Goal: Task Accomplishment & Management: Manage account settings

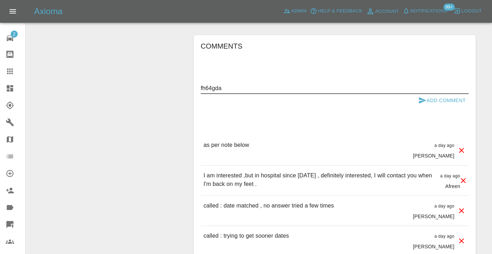
click at [214, 89] on textarea "fh64gda" at bounding box center [335, 88] width 268 height 8
type textarea "fh64gda"
click at [22, 74] on div at bounding box center [16, 71] width 20 height 9
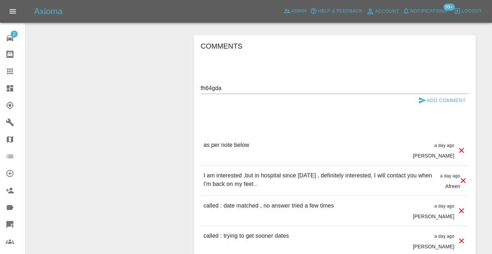
scroll to position [78, 0]
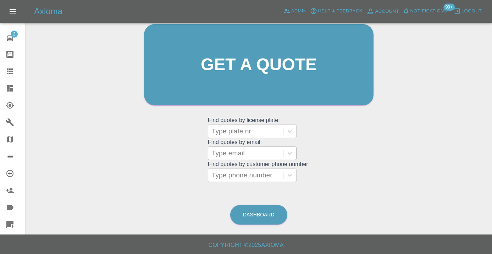
click at [225, 154] on div at bounding box center [246, 153] width 68 height 10
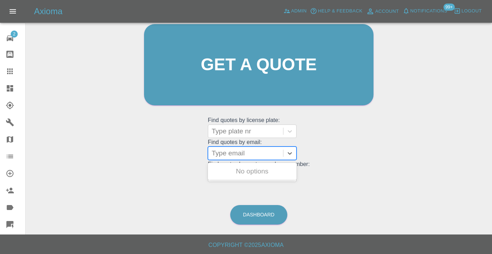
type input "v"
click at [376, 163] on div "Welcome Castro Get a quote Get a quote Find quotes by license plate: Type plate…" at bounding box center [259, 78] width 244 height 214
click at [222, 151] on div at bounding box center [246, 153] width 68 height 10
paste input "jacqmoore.m@gmail.com"
type input "jacqmoore.m@gmail.com"
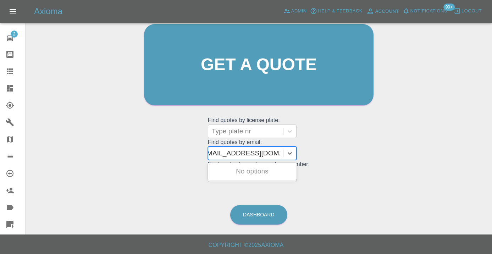
scroll to position [0, 10]
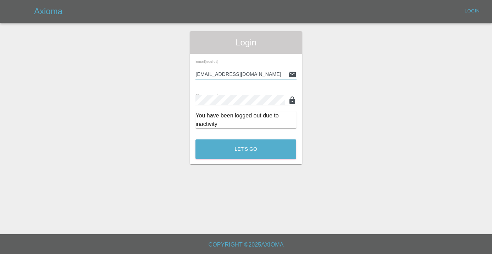
type input "Castrokhonqwana@gmail.com"
click at [246, 149] on button "Let's Go" at bounding box center [245, 149] width 101 height 20
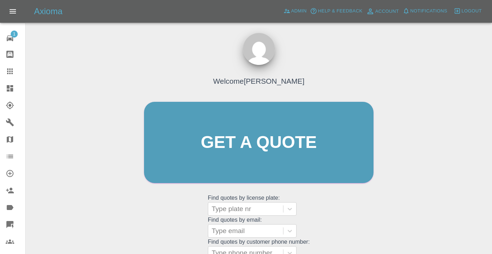
click at [395, 184] on div "Welcome Castro Get a quote Get a quote Find quotes by license plate: Type plate…" at bounding box center [258, 176] width 455 height 255
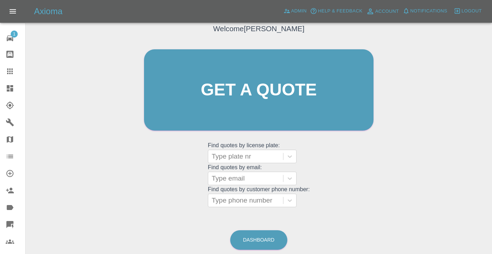
scroll to position [81, 0]
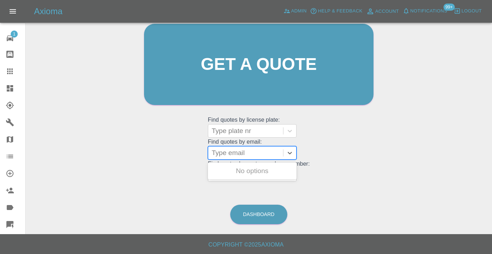
click at [253, 151] on div at bounding box center [246, 153] width 68 height 10
paste input "[EMAIL_ADDRESS][DOMAIN_NAME]"
type input "[EMAIL_ADDRESS][DOMAIN_NAME]"
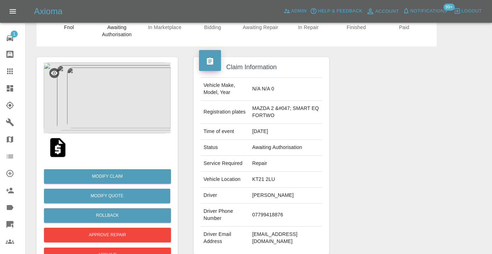
scroll to position [30, 0]
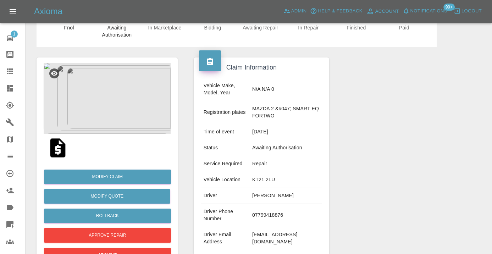
click at [137, 74] on img at bounding box center [107, 98] width 127 height 71
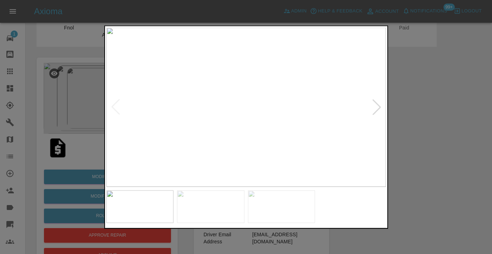
click at [376, 107] on div at bounding box center [377, 107] width 16 height 16
click at [376, 107] on img at bounding box center [245, 107] width 279 height 159
click at [417, 116] on div at bounding box center [246, 127] width 492 height 254
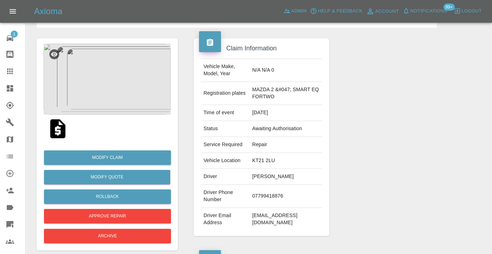
scroll to position [49, 0]
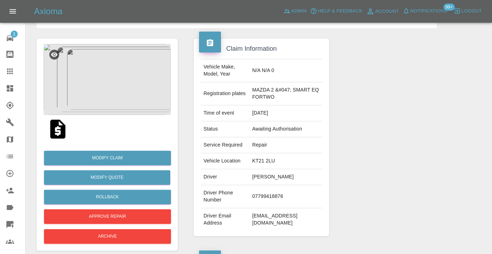
click at [133, 75] on img at bounding box center [107, 79] width 127 height 71
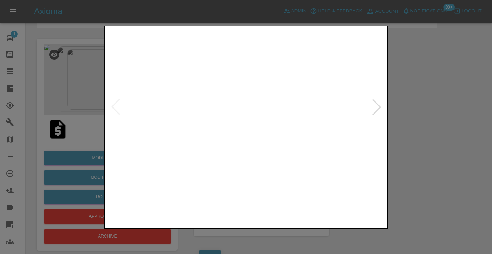
click at [210, 210] on img at bounding box center [210, 206] width 67 height 33
click at [153, 213] on img at bounding box center [139, 206] width 67 height 33
click at [276, 212] on img at bounding box center [281, 206] width 67 height 33
click at [211, 207] on img at bounding box center [210, 206] width 67 height 33
click at [167, 207] on img at bounding box center [139, 206] width 67 height 33
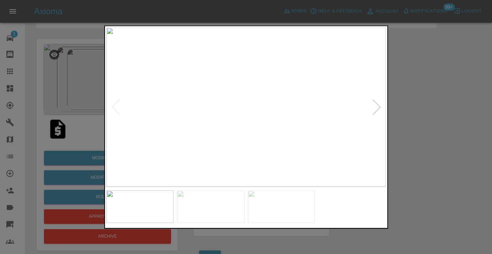
click at [283, 210] on img at bounding box center [281, 206] width 67 height 33
click at [147, 207] on img at bounding box center [139, 206] width 67 height 33
click at [419, 189] on div at bounding box center [246, 127] width 492 height 254
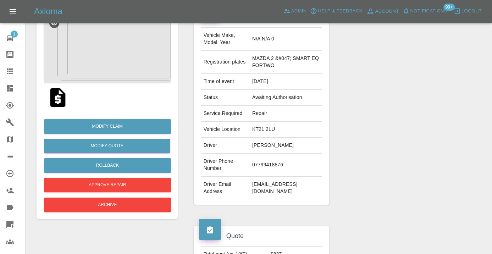
scroll to position [80, 0]
click at [116, 49] on img at bounding box center [107, 48] width 127 height 71
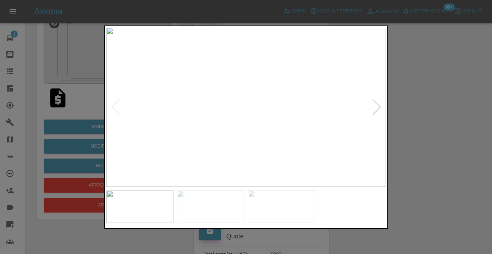
click at [295, 200] on img at bounding box center [281, 206] width 67 height 33
click at [444, 98] on div at bounding box center [246, 127] width 492 height 254
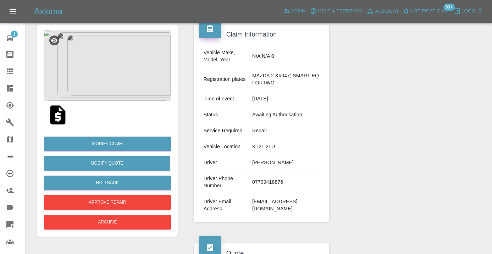
scroll to position [71, 0]
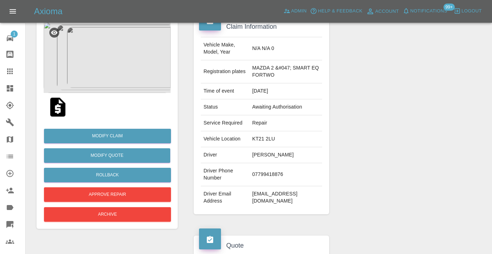
click at [125, 65] on img at bounding box center [107, 57] width 127 height 71
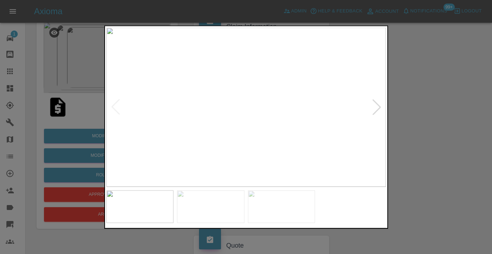
click at [229, 210] on img at bounding box center [210, 206] width 67 height 33
click at [283, 208] on img at bounding box center [281, 206] width 67 height 33
click at [153, 213] on img at bounding box center [139, 206] width 67 height 33
click at [227, 211] on img at bounding box center [210, 206] width 67 height 33
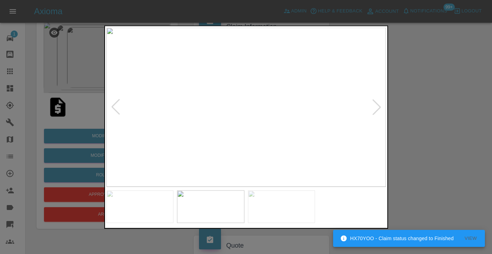
click at [268, 209] on img at bounding box center [281, 206] width 67 height 33
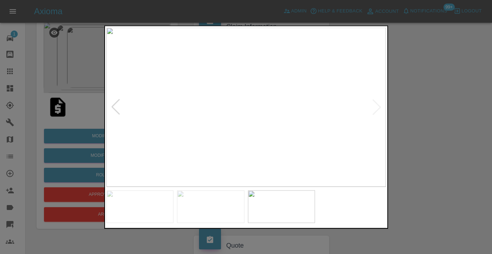
click at [151, 210] on img at bounding box center [139, 206] width 67 height 33
click at [267, 204] on img at bounding box center [281, 206] width 67 height 33
click at [224, 211] on img at bounding box center [210, 206] width 67 height 33
click at [437, 123] on div at bounding box center [246, 127] width 492 height 254
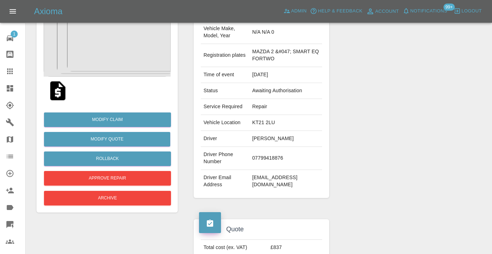
scroll to position [83, 0]
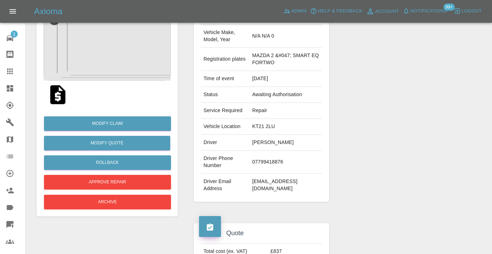
click at [12, 72] on icon at bounding box center [10, 71] width 9 height 9
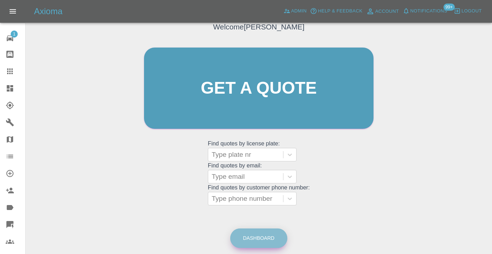
click at [262, 245] on link "Dashboard" at bounding box center [258, 238] width 57 height 20
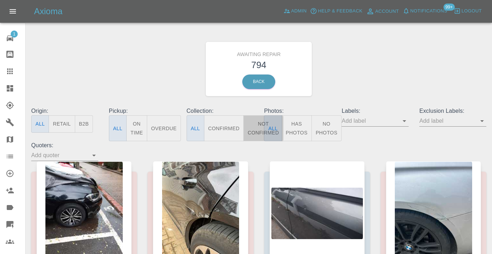
click at [257, 124] on button "Not Confirmed" at bounding box center [263, 128] width 40 height 26
click at [376, 80] on div "Awaiting Repair 794 Back" at bounding box center [259, 69] width 466 height 76
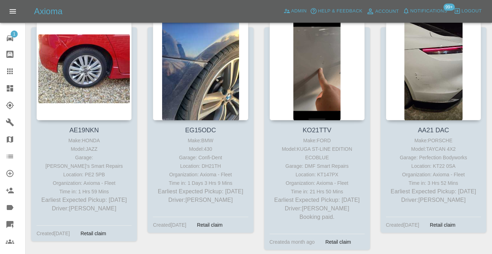
scroll to position [4597, 0]
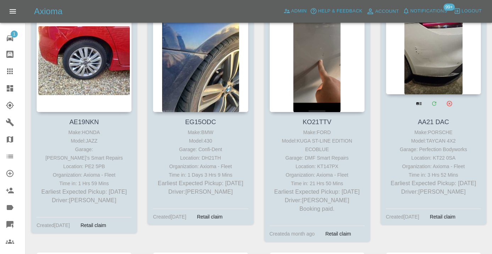
click at [430, 82] on div at bounding box center [433, 43] width 95 height 104
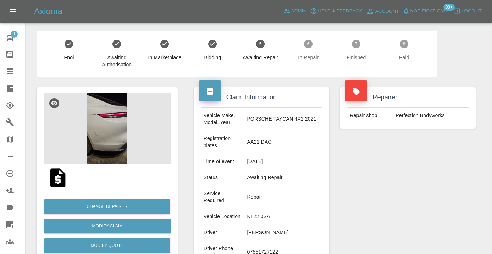
click at [266, 241] on td "07551727122" at bounding box center [283, 252] width 78 height 23
copy td "07551727122"
click at [443, 177] on div "Repairer Repair shop Perfection Bodyworks" at bounding box center [407, 193] width 146 height 233
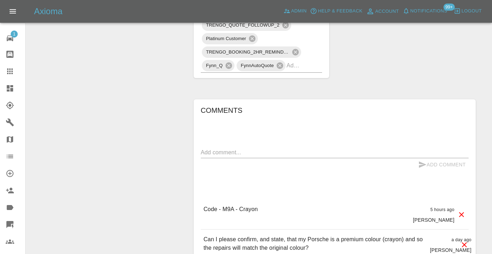
scroll to position [482, 0]
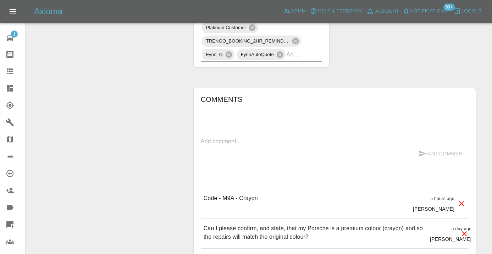
click at [214, 137] on textarea at bounding box center [335, 141] width 268 height 8
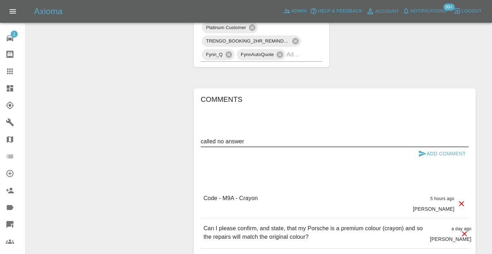
type textarea "called no answer"
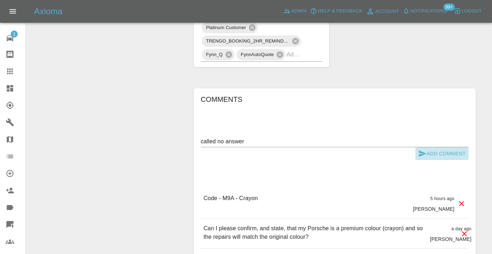
click at [425, 149] on icon "submit" at bounding box center [422, 153] width 9 height 9
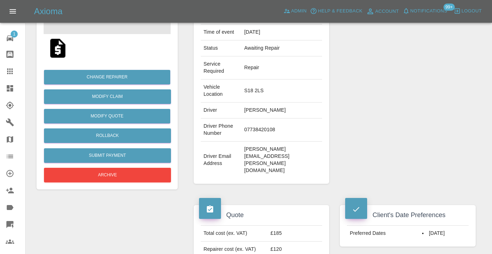
scroll to position [127, 0]
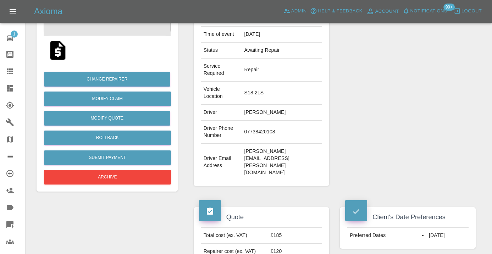
click at [273, 123] on td "07738420108" at bounding box center [282, 132] width 81 height 23
copy td "07738420108"
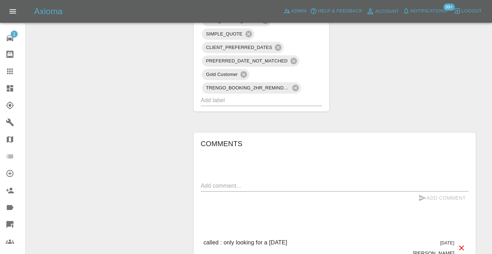
scroll to position [579, 0]
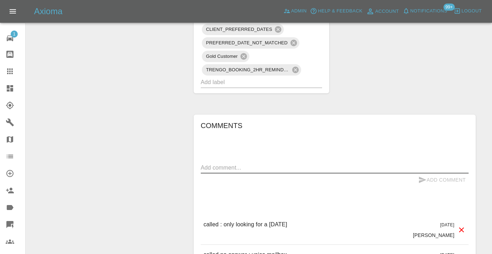
click at [228, 163] on textarea at bounding box center [335, 167] width 268 height 8
type textarea "called : cx canceled , booked alternative"
click at [436, 173] on button "Add Comment" at bounding box center [441, 179] width 53 height 13
click at [296, 77] on input "text" at bounding box center [252, 82] width 102 height 11
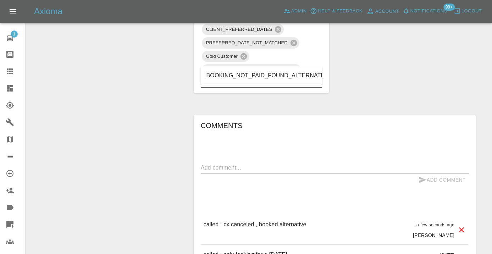
type input "alte"
click at [283, 76] on li "BOOKING_NOT_PAID_FOUND_ALTERNATIVE" at bounding box center [262, 75] width 122 height 13
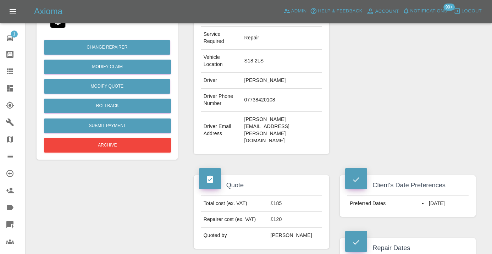
scroll to position [148, 0]
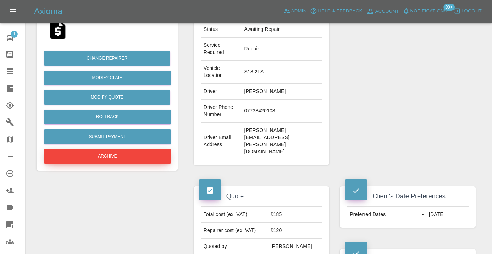
click at [113, 161] on button "Archive" at bounding box center [107, 156] width 127 height 15
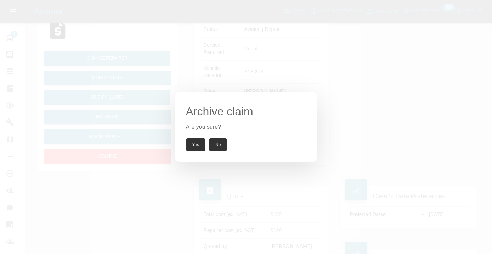
click at [195, 142] on button "Yes" at bounding box center [196, 144] width 20 height 13
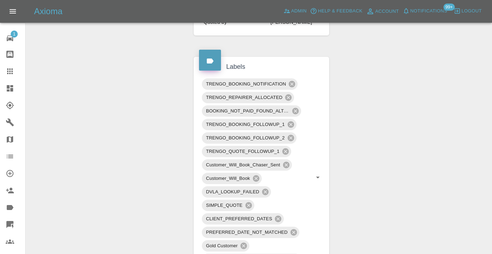
scroll to position [368, 0]
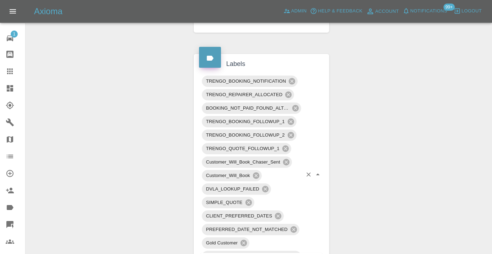
type input "customer"
click at [409, 187] on div "Claim Information Vehicle Make, Model, Year N/A N/A 0 Registration plates TOYOT…" at bounding box center [334, 156] width 293 height 910
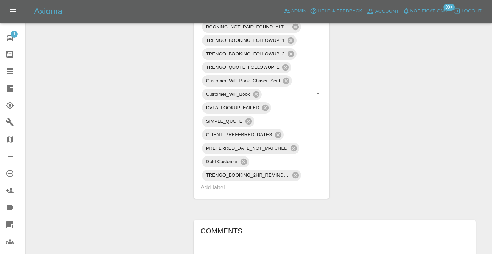
scroll to position [460, 0]
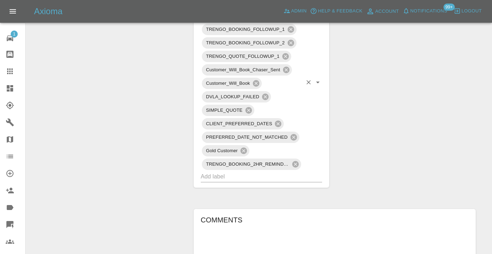
click at [273, 171] on input "text" at bounding box center [252, 176] width 102 height 11
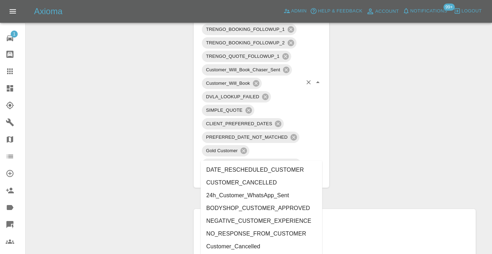
type input "cust"
click at [256, 184] on li "CUSTOMER_CANCELLED" at bounding box center [262, 182] width 122 height 13
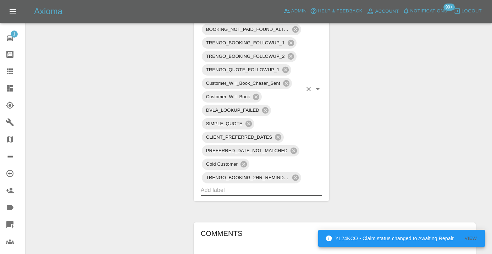
click at [433, 135] on div "Claim Information Vehicle Make, Model, Year N/A N/A 0 Registration plates TOYOT…" at bounding box center [334, 71] width 293 height 924
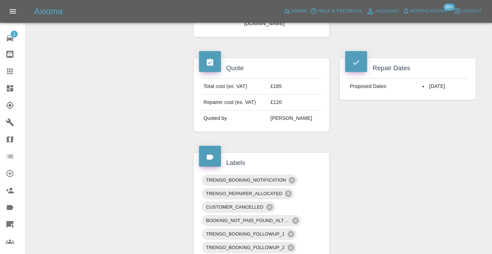
scroll to position [273, 0]
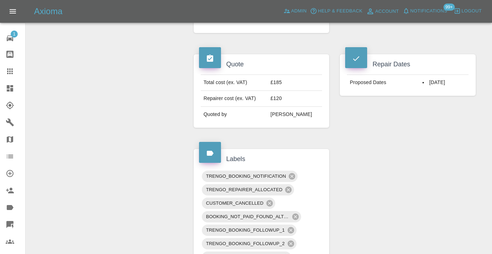
click at [13, 74] on icon at bounding box center [10, 71] width 9 height 9
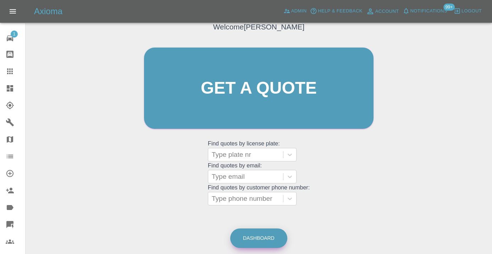
click at [263, 232] on link "Dashboard" at bounding box center [258, 238] width 57 height 20
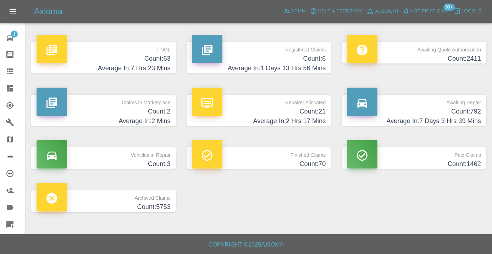
click at [464, 111] on h4 "Count: 792" at bounding box center [414, 112] width 134 height 10
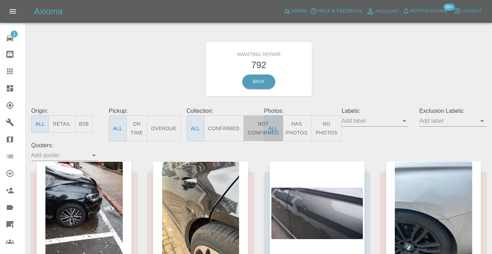
click at [256, 129] on button "Not Confirmed" at bounding box center [263, 128] width 40 height 26
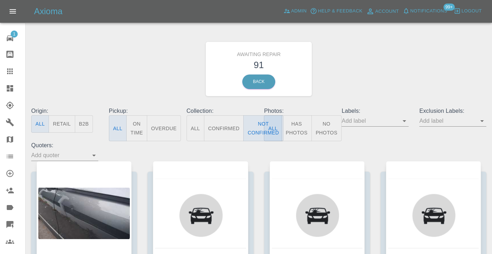
click at [359, 79] on div "Awaiting Repair 91 Back" at bounding box center [259, 69] width 466 height 76
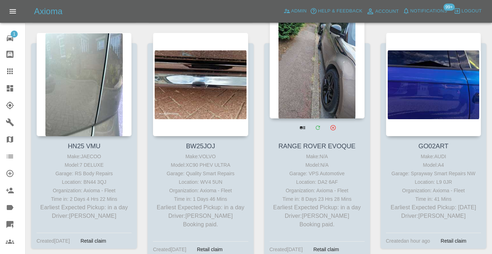
scroll to position [1095, 0]
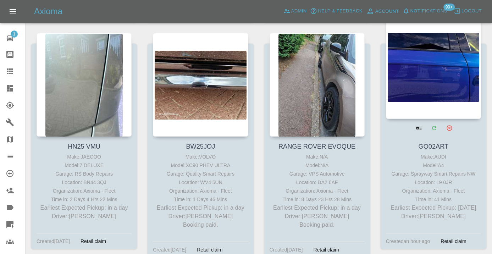
click at [418, 76] on div at bounding box center [433, 67] width 95 height 104
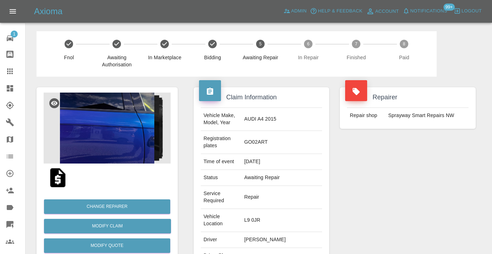
click at [278, 248] on td "07805207731" at bounding box center [282, 259] width 81 height 23
copy td "07805207731"
click at [422, 167] on div "Repairer Repair shop Sprayway Smart Repairs NW" at bounding box center [407, 200] width 146 height 247
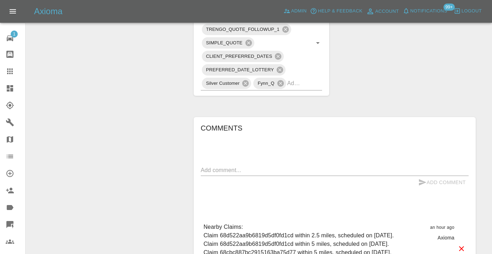
scroll to position [496, 0]
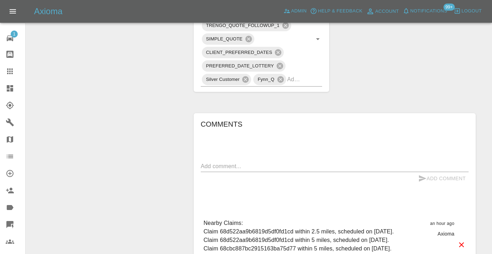
click at [228, 162] on textarea at bounding box center [335, 166] width 268 height 8
type textarea "called no answer : voice mailbox"
click at [418, 174] on icon "submit" at bounding box center [422, 178] width 9 height 9
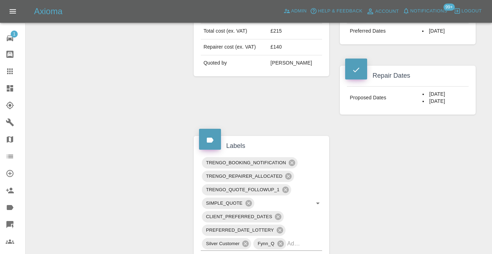
scroll to position [330, 0]
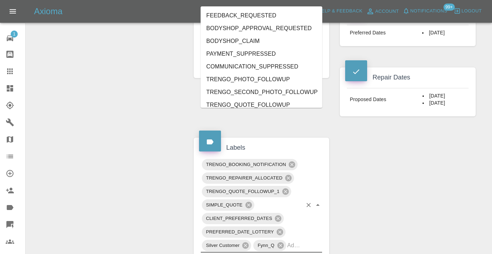
click at [298, 240] on input "text" at bounding box center [294, 245] width 15 height 11
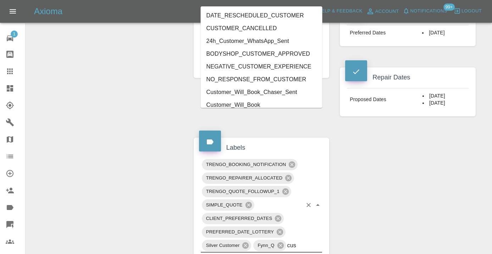
type input "cust"
click at [240, 106] on li "Customer_Will_Book" at bounding box center [262, 105] width 122 height 13
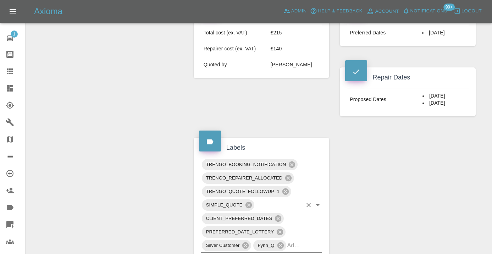
click at [145, 91] on div "Change Repairer Modify Claim Modify Quote Rollback Submit Payment Archive" at bounding box center [107, 146] width 152 height 799
click at [15, 72] on div at bounding box center [16, 71] width 20 height 9
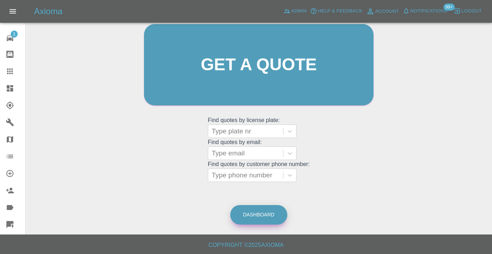
click at [251, 215] on link "Dashboard" at bounding box center [258, 215] width 57 height 20
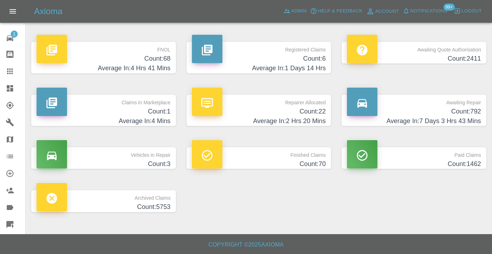
click at [460, 113] on h4 "Count: 792" at bounding box center [414, 112] width 134 height 10
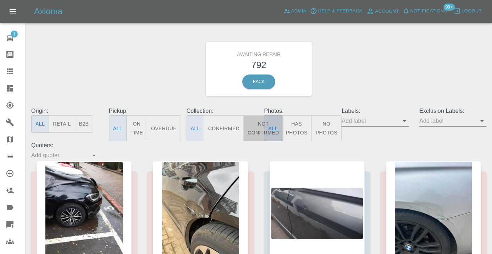
click at [255, 125] on button "Not Confirmed" at bounding box center [263, 128] width 40 height 26
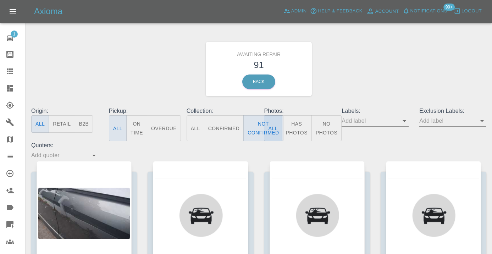
click at [386, 79] on div "Awaiting Repair 91 Back" at bounding box center [259, 69] width 466 height 76
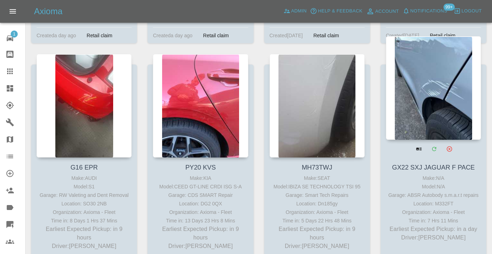
scroll to position [836, 0]
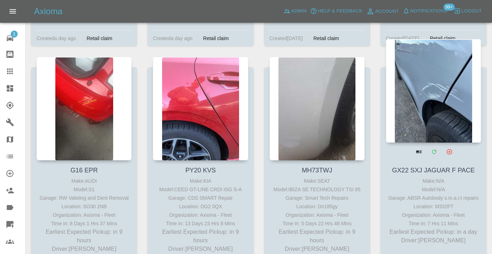
click at [425, 88] on div at bounding box center [433, 91] width 95 height 104
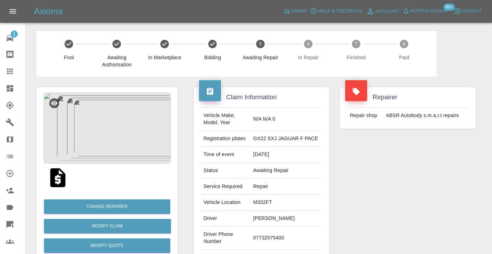
click at [280, 242] on td "07732575400" at bounding box center [286, 238] width 72 height 23
copy td "07732575400"
click at [410, 193] on div "Repairer Repair shop ABSR Autobody s.m.a.r.t repairs" at bounding box center [407, 183] width 146 height 212
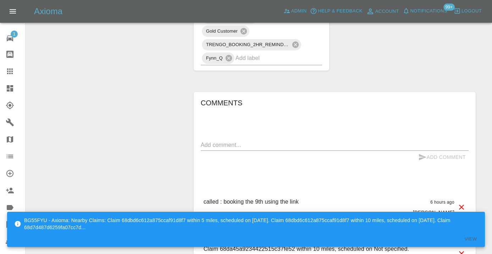
scroll to position [479, 0]
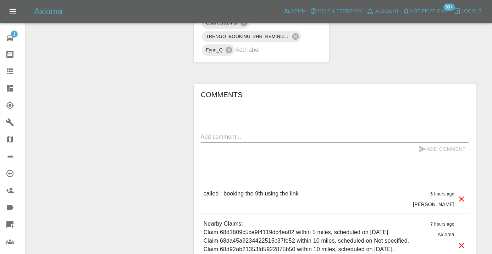
click at [8, 74] on icon at bounding box center [10, 71] width 6 height 6
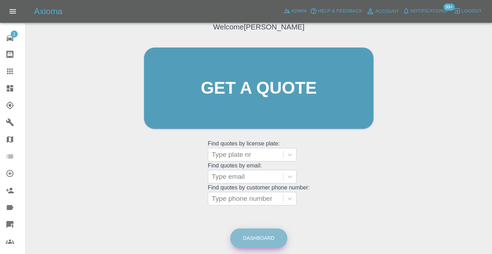
click at [247, 238] on link "Dashboard" at bounding box center [258, 238] width 57 height 20
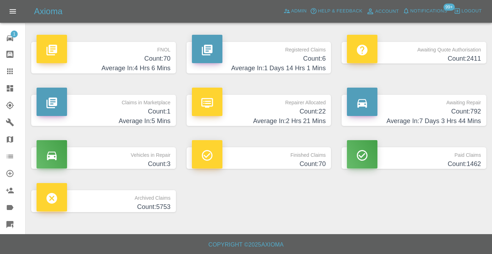
click at [460, 107] on h4 "Count: 792" at bounding box center [414, 112] width 134 height 10
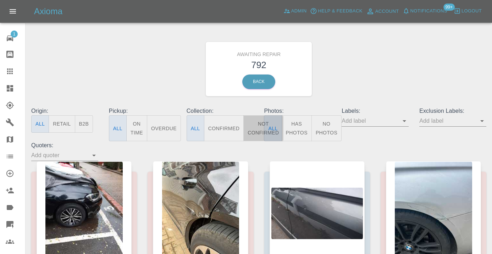
click at [258, 125] on button "Not Confirmed" at bounding box center [263, 128] width 40 height 26
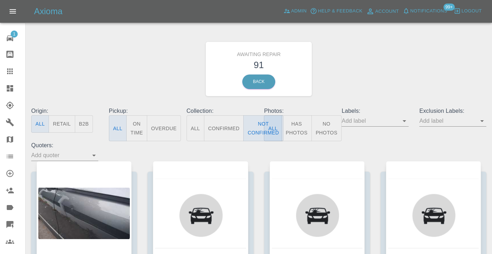
click at [401, 58] on div "Awaiting Repair 91 Back" at bounding box center [259, 69] width 466 height 76
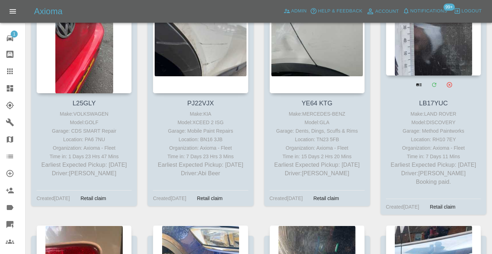
scroll to position [4864, 0]
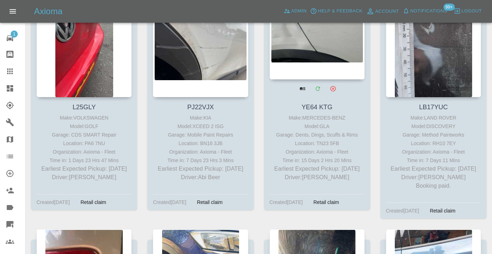
click at [329, 66] on div at bounding box center [317, 28] width 95 height 104
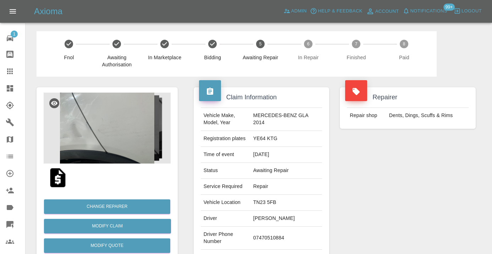
click at [273, 236] on td "07470510884" at bounding box center [286, 238] width 72 height 23
copy td "07470510884"
click at [406, 192] on div "Repairer Repair shop Dents, Dings, Scuffs & Rims" at bounding box center [407, 183] width 146 height 212
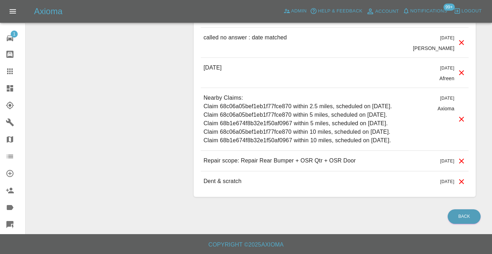
scroll to position [810, 0]
click at [214, 94] on p "Nearby Claims: Claim 68c06a05bef1eb1f77fce870 within 2.5 miles, scheduled on Se…" at bounding box center [298, 119] width 188 height 51
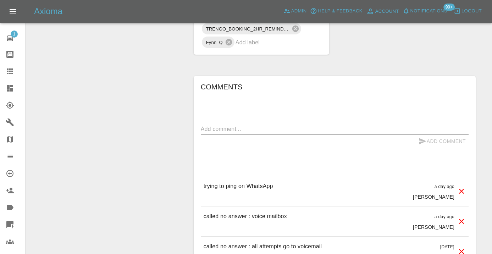
scroll to position [558, 0]
click at [228, 131] on textarea at bounding box center [335, 129] width 268 height 8
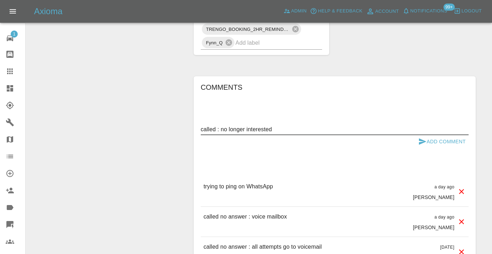
type textarea "called : no longer interested"
click at [444, 139] on button "Add Comment" at bounding box center [441, 141] width 53 height 13
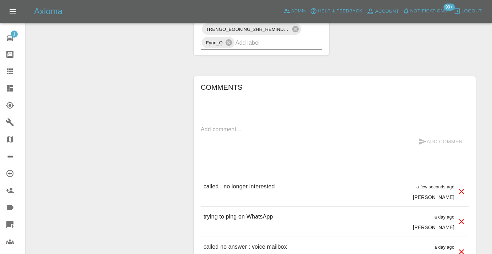
click at [290, 48] on input "text" at bounding box center [268, 42] width 67 height 11
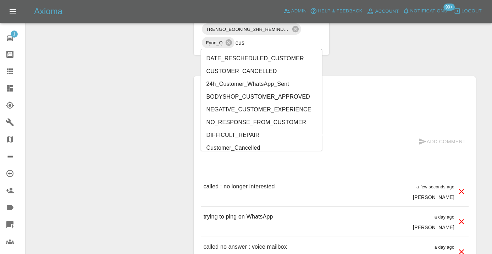
type input "cust"
click at [271, 69] on li "CUSTOMER_CANCELLED" at bounding box center [262, 71] width 122 height 13
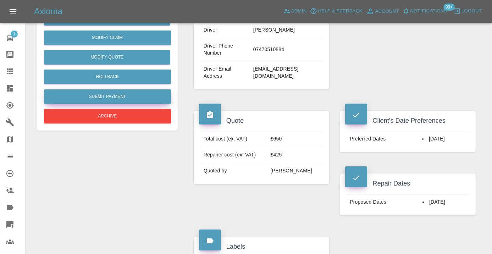
scroll to position [188, 0]
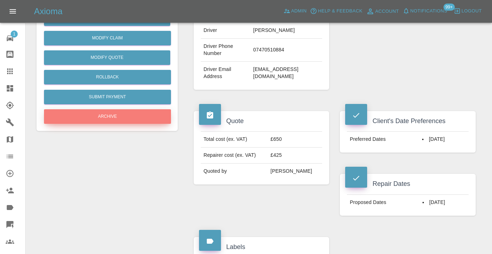
click at [113, 121] on button "Archive" at bounding box center [107, 116] width 127 height 15
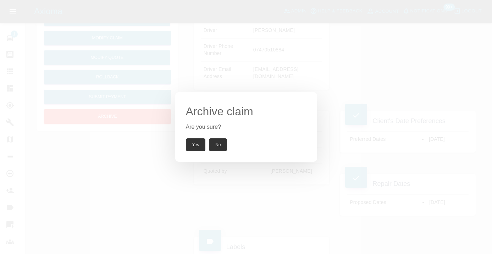
click at [204, 142] on button "Yes" at bounding box center [196, 144] width 20 height 13
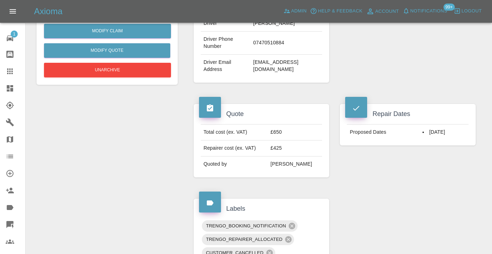
click at [11, 67] on icon at bounding box center [10, 71] width 9 height 9
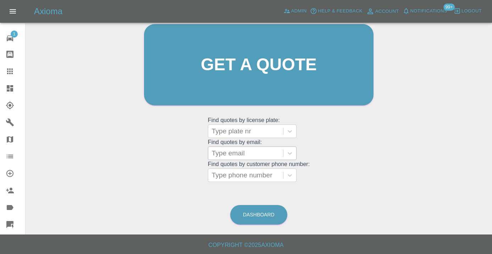
click at [231, 153] on div at bounding box center [246, 153] width 68 height 10
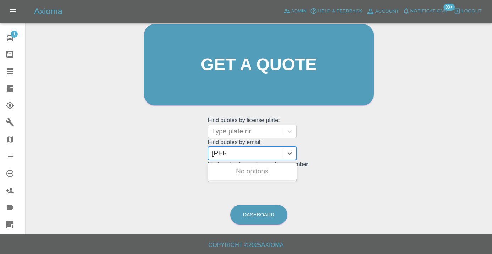
type input "J"
type input "j"
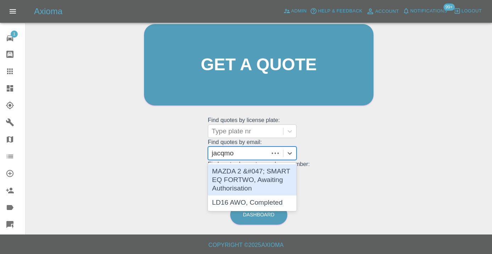
type input "jacqmoo"
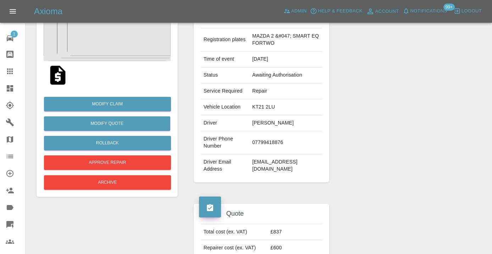
scroll to position [105, 0]
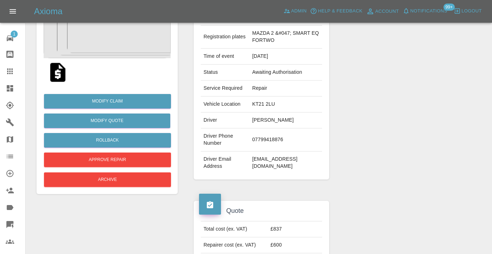
click at [293, 164] on td "jacqmoore.m@gmail.com" at bounding box center [285, 162] width 73 height 23
copy td "jacqmoore.m@gmail.com"
click at [11, 73] on icon at bounding box center [10, 71] width 6 height 6
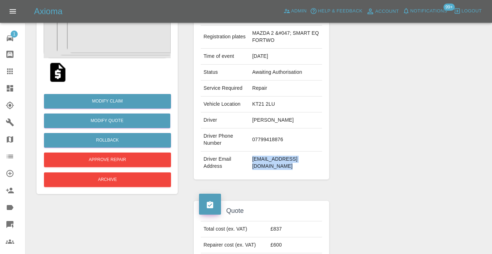
scroll to position [78, 0]
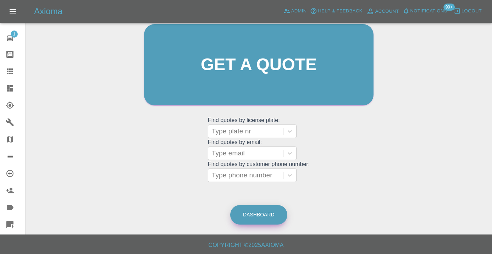
click at [242, 209] on link "Dashboard" at bounding box center [258, 215] width 57 height 20
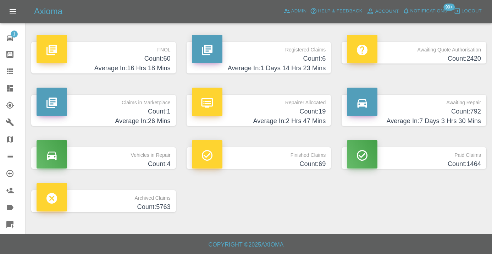
click at [458, 106] on p "Awaiting Repair" at bounding box center [414, 101] width 134 height 12
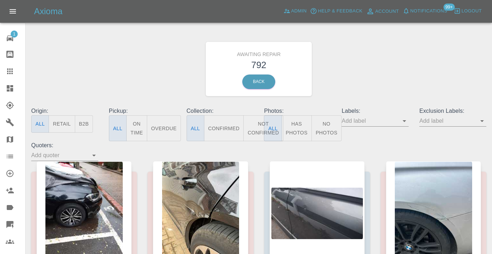
click at [253, 134] on button "Not Confirmed" at bounding box center [263, 128] width 40 height 26
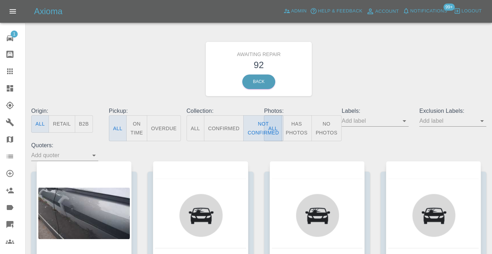
click at [376, 59] on div "Awaiting Repair 92 Back" at bounding box center [259, 69] width 466 height 76
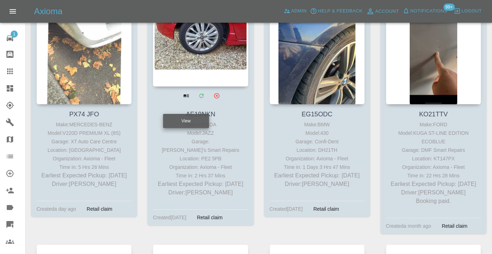
scroll to position [4620, 0]
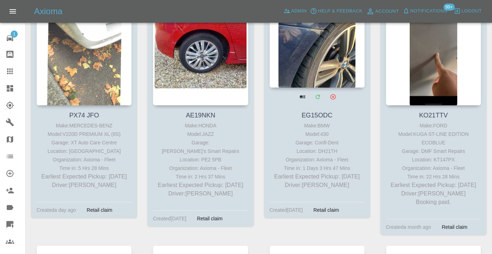
click at [308, 81] on div at bounding box center [317, 36] width 95 height 104
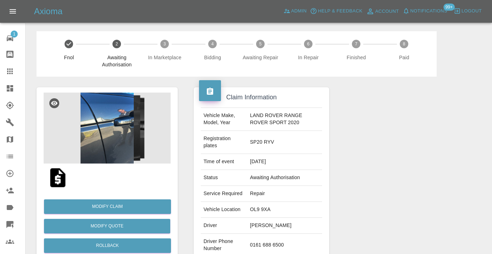
scroll to position [531, 0]
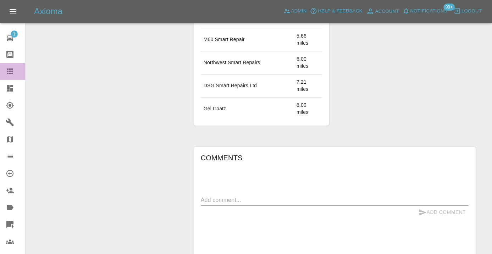
click at [12, 70] on icon at bounding box center [10, 71] width 6 height 6
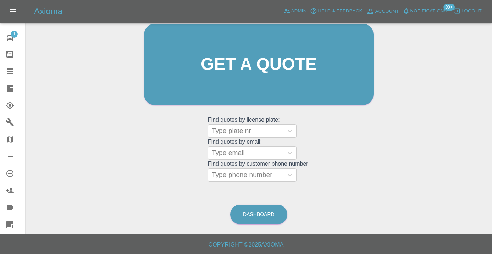
scroll to position [78, 0]
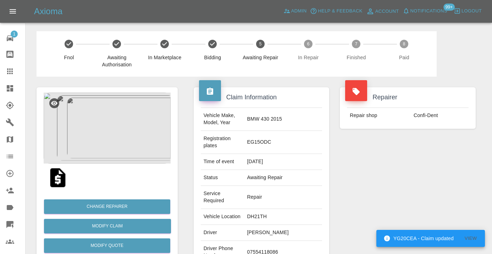
click at [287, 241] on td "07554118086" at bounding box center [283, 252] width 78 height 23
copy td "07554118086"
click at [425, 226] on div "Repairer Repair shop Confi-Dent" at bounding box center [407, 193] width 146 height 233
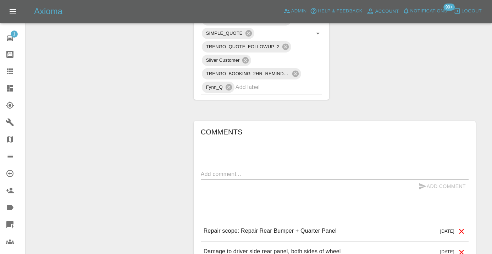
scroll to position [465, 0]
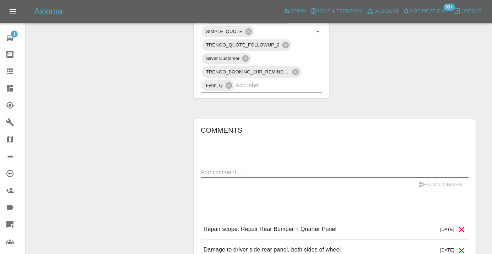
click at [218, 168] on textarea at bounding box center [335, 172] width 268 height 8
type textarea "called no answer : voice mailbox"
click at [424, 180] on icon "submit" at bounding box center [422, 184] width 9 height 9
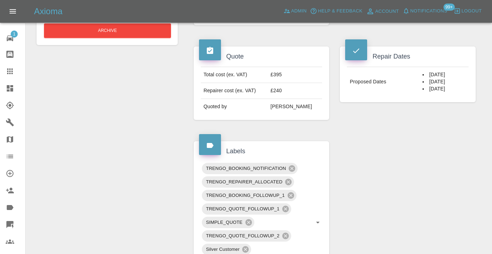
scroll to position [273, 0]
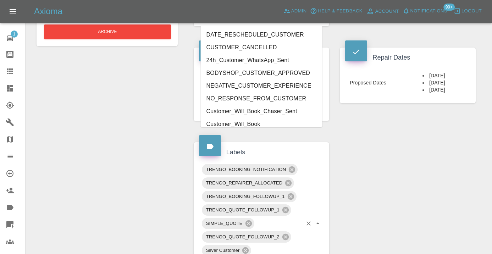
type input "cust"
click at [257, 122] on li "Customer_Will_Book" at bounding box center [262, 124] width 122 height 13
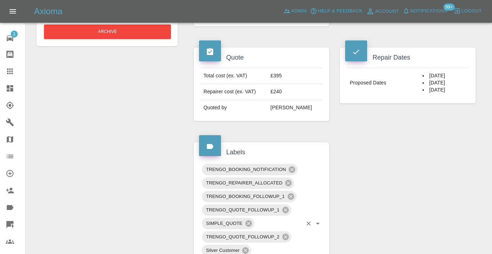
click at [10, 71] on icon at bounding box center [10, 71] width 6 height 6
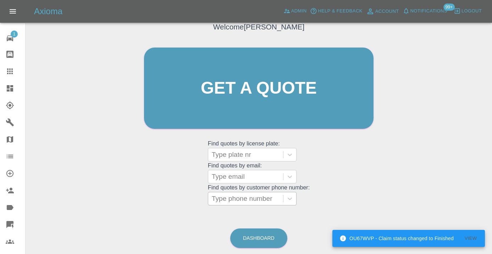
click at [220, 199] on div at bounding box center [246, 199] width 68 height 10
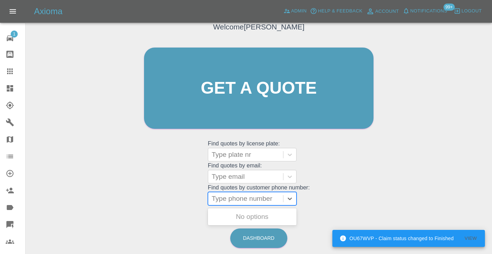
paste input "07482827569"
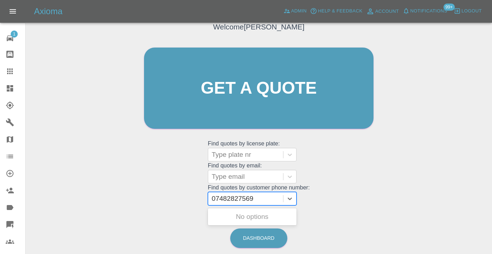
type input "07482827569"
click at [359, 194] on div "Welcome Castro Get a quote Get a quote Find quotes by license plate: Type plate…" at bounding box center [259, 102] width 244 height 214
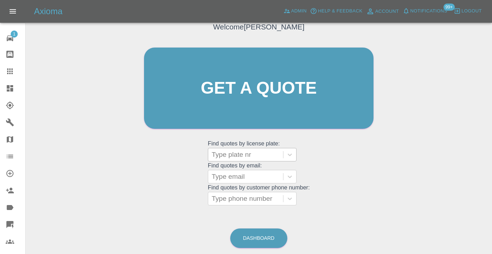
click at [235, 153] on div at bounding box center [246, 155] width 68 height 10
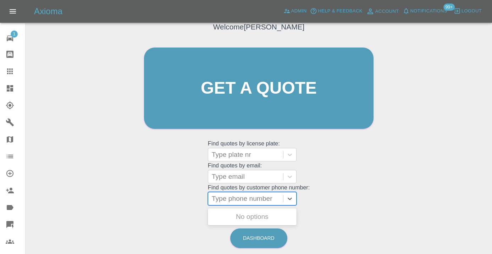
click at [234, 199] on div at bounding box center [246, 199] width 68 height 10
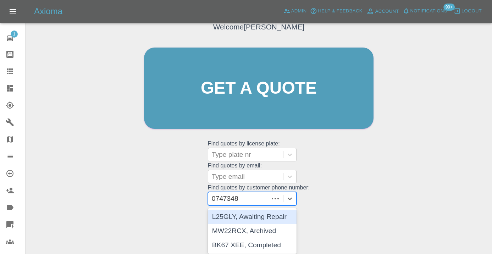
type input "07473481"
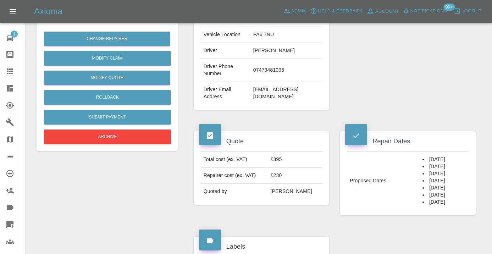
scroll to position [170, 0]
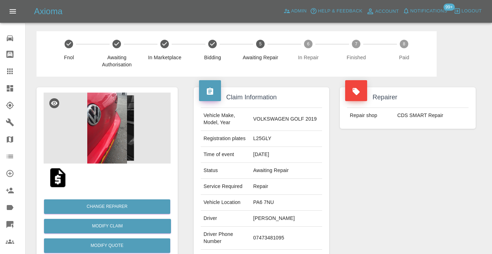
click at [437, 206] on div "Repairer Repair shop CDS SMART Repair" at bounding box center [407, 183] width 146 height 212
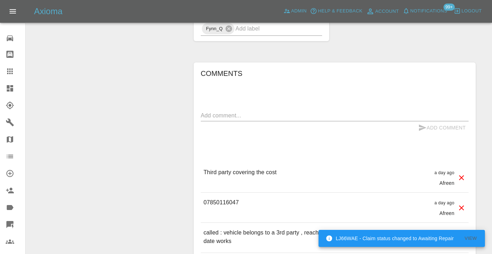
scroll to position [526, 0]
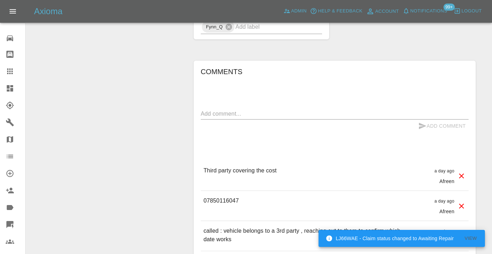
click at [211, 110] on textarea at bounding box center [335, 114] width 268 height 8
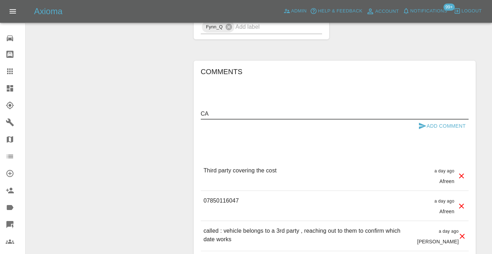
type textarea "C"
type textarea "called : 3rd party paying the invoice sent"
click at [419, 122] on icon "submit" at bounding box center [422, 126] width 9 height 9
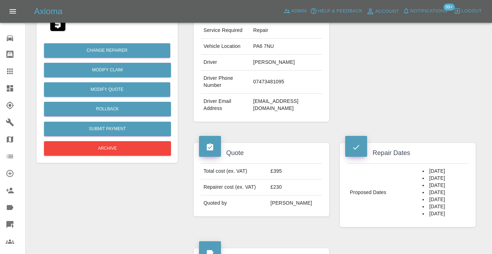
scroll to position [150, 0]
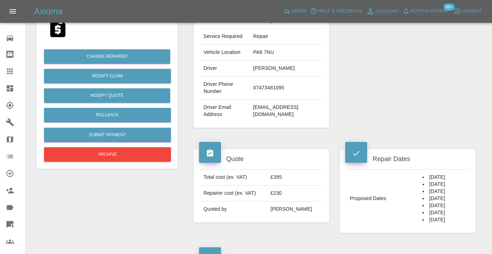
click at [295, 100] on td "[EMAIL_ADDRESS][DOMAIN_NAME]" at bounding box center [286, 111] width 72 height 23
copy div "[EMAIL_ADDRESS][DOMAIN_NAME]"
click at [299, 67] on td "[PERSON_NAME]" at bounding box center [286, 69] width 72 height 16
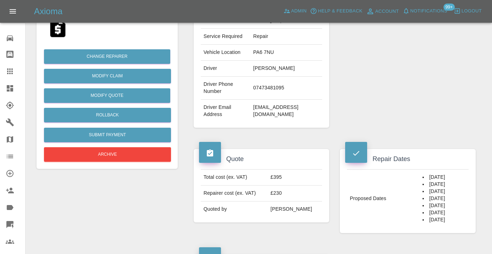
click at [299, 67] on td "[PERSON_NAME]" at bounding box center [286, 69] width 72 height 16
copy td "[PERSON_NAME]"
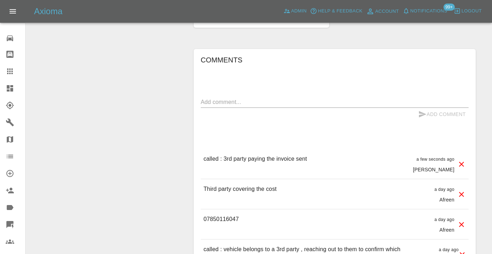
scroll to position [543, 0]
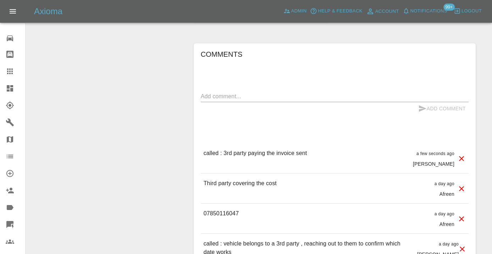
click at [248, 92] on textarea at bounding box center [335, 96] width 268 height 8
paste textarea "Invoice was sent to craig.cameron@lignlogistics.com"
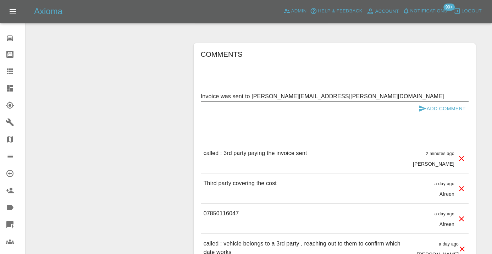
type textarea "Invoice was sent to craig.cameron@lignlogistics.com"
click at [423, 105] on icon "submit" at bounding box center [422, 108] width 7 height 6
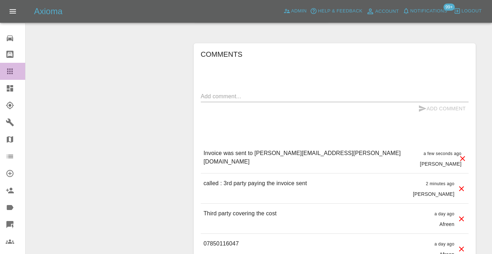
click at [11, 71] on icon at bounding box center [10, 71] width 6 height 6
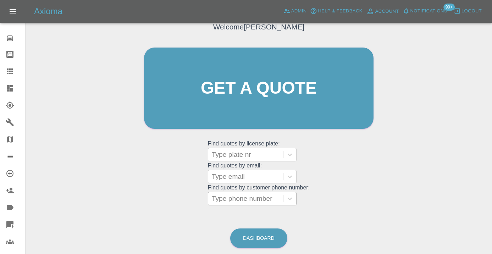
click at [238, 196] on div at bounding box center [246, 199] width 68 height 10
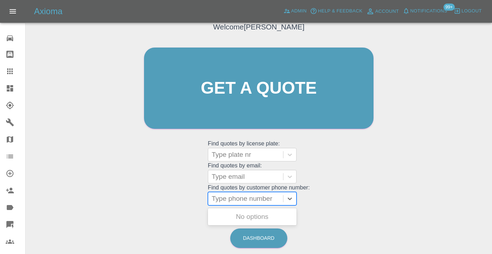
paste input "07788246146"
type input "07788246146"
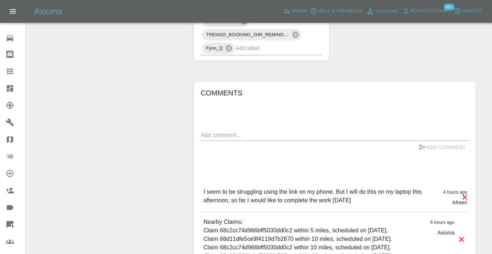
scroll to position [544, 0]
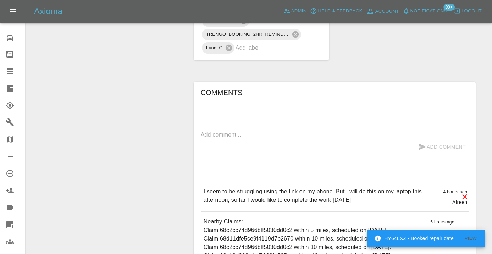
click at [232, 131] on textarea at bounding box center [335, 135] width 268 height 8
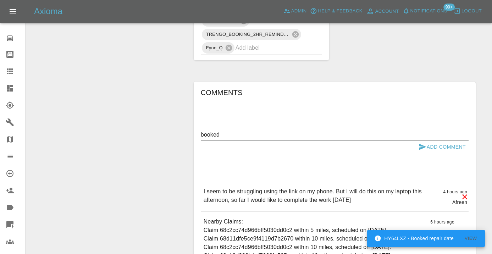
type textarea "booked"
click at [438, 140] on button "Add Comment" at bounding box center [441, 146] width 53 height 13
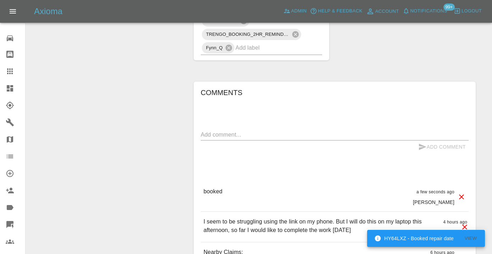
click at [12, 71] on icon at bounding box center [10, 71] width 6 height 6
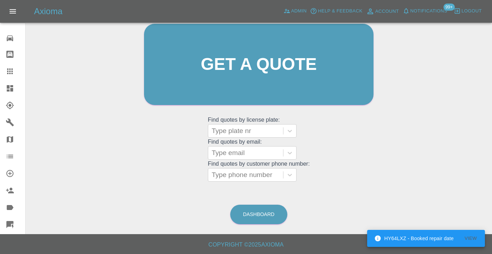
scroll to position [78, 0]
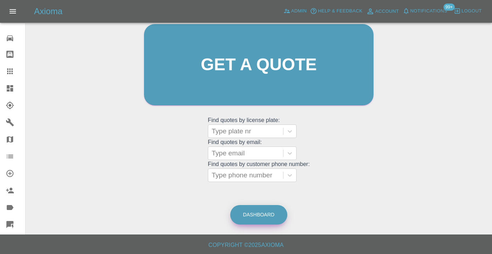
click at [267, 212] on link "Dashboard" at bounding box center [258, 215] width 57 height 20
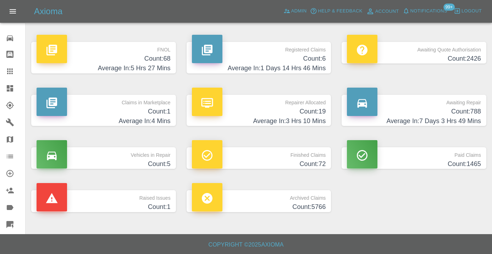
click at [472, 114] on h4 "Count: 788" at bounding box center [414, 112] width 134 height 10
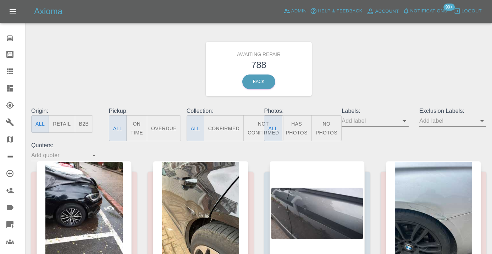
click at [254, 132] on button "Not Confirmed" at bounding box center [263, 128] width 40 height 26
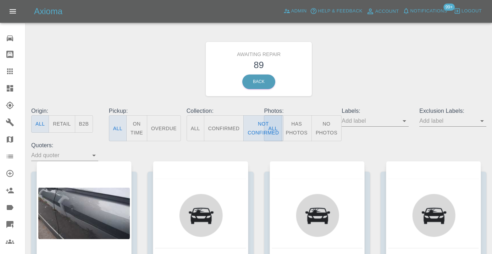
click at [365, 71] on div "Awaiting Repair 89 Back" at bounding box center [259, 69] width 466 height 76
click at [257, 123] on button "Not Confirmed" at bounding box center [263, 128] width 40 height 26
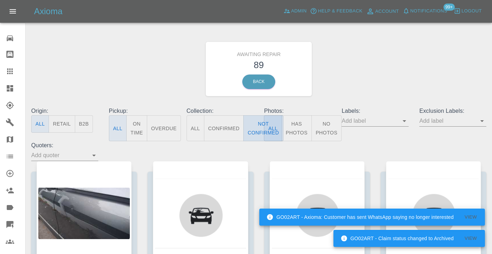
click at [255, 125] on button "Not Confirmed" at bounding box center [263, 128] width 40 height 26
click at [355, 87] on div "Awaiting Repair 89 Back" at bounding box center [259, 69] width 466 height 76
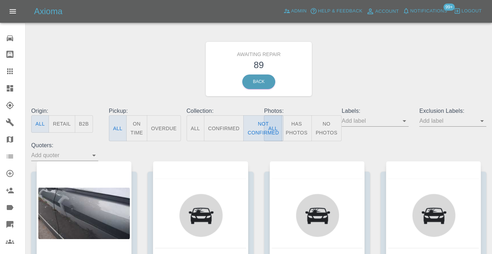
click at [345, 84] on div "Awaiting Repair 89 Back" at bounding box center [259, 69] width 466 height 76
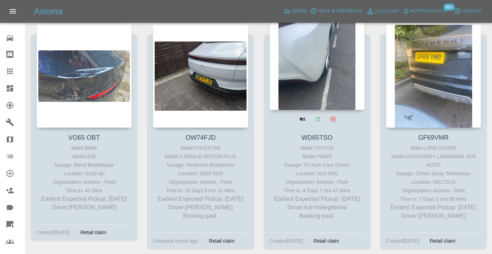
scroll to position [3421, 0]
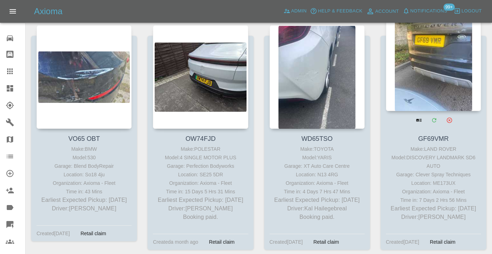
click at [422, 73] on div at bounding box center [433, 59] width 95 height 104
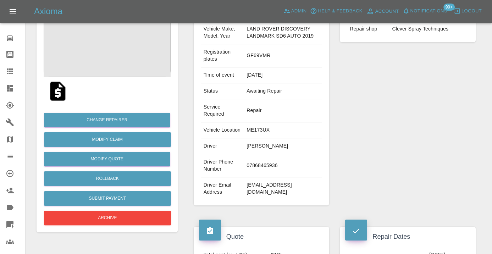
scroll to position [90, 0]
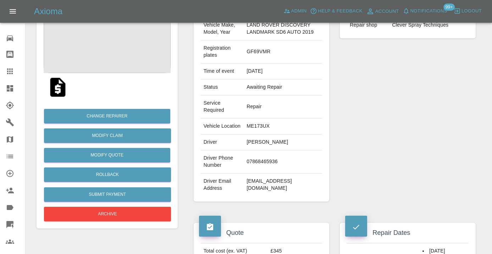
click at [261, 169] on td "07868465936" at bounding box center [283, 161] width 78 height 23
copy td "07868465936"
click at [363, 129] on div "Repairer Repair shop Clever Spray Techniques" at bounding box center [407, 99] width 146 height 226
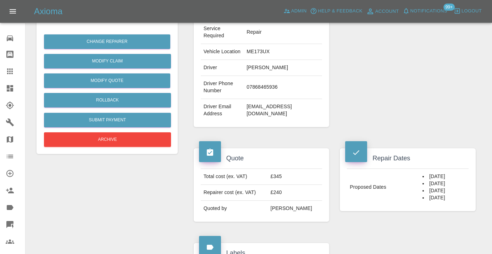
scroll to position [164, 0]
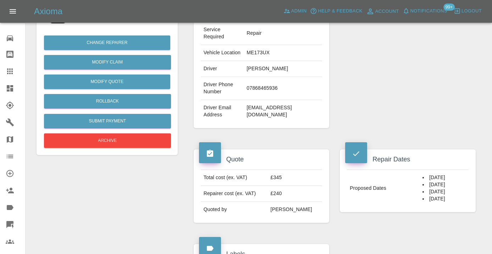
click at [10, 75] on icon at bounding box center [10, 71] width 9 height 9
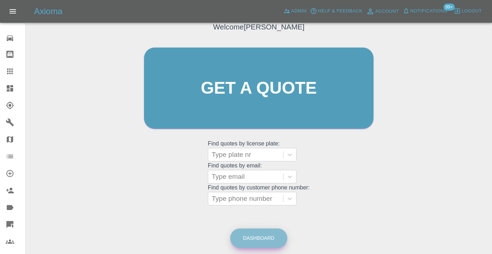
click at [262, 233] on link "Dashboard" at bounding box center [258, 238] width 57 height 20
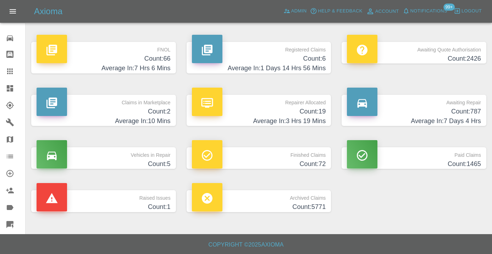
click at [456, 121] on h4 "Average In: 7 Days 4 Hrs" at bounding box center [414, 121] width 134 height 10
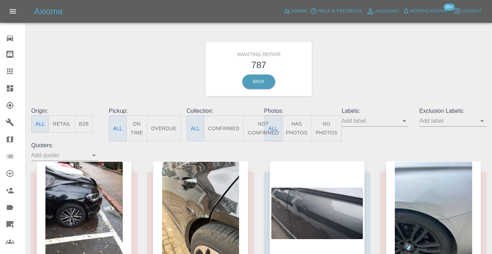
click at [260, 121] on button "Not Confirmed" at bounding box center [263, 128] width 40 height 26
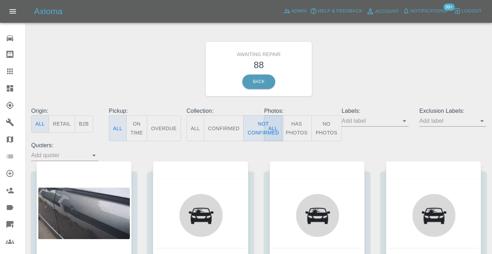
click at [377, 82] on div "Awaiting Repair 88 Back" at bounding box center [259, 69] width 466 height 76
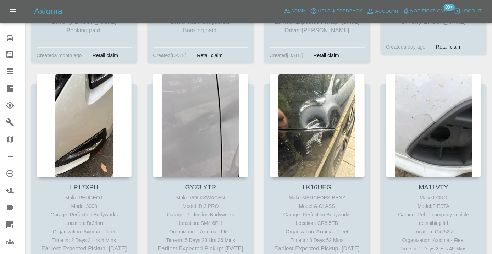
scroll to position [3645, 0]
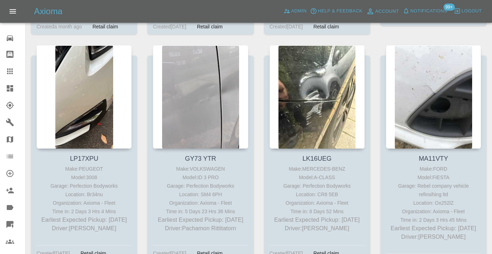
click at [10, 68] on icon at bounding box center [10, 71] width 9 height 9
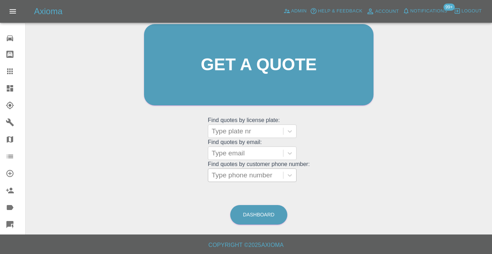
click at [248, 174] on div at bounding box center [246, 175] width 68 height 10
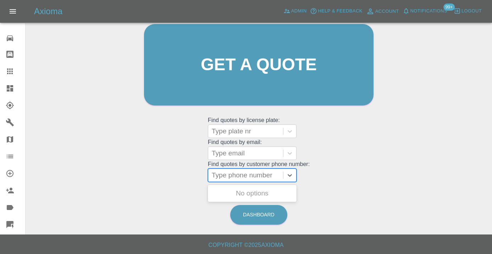
paste input "07976914588"
type input "07976914588"
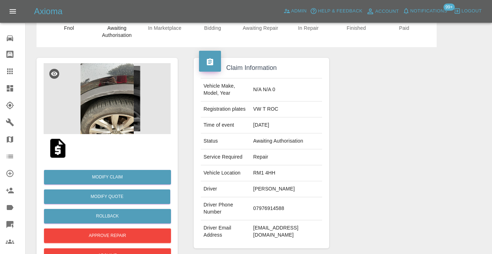
scroll to position [23, 0]
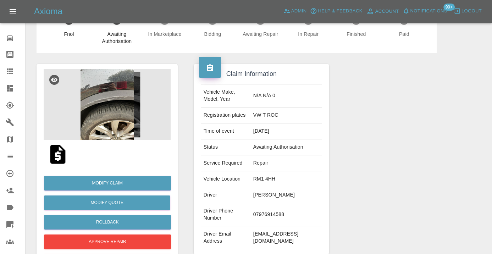
click at [90, 113] on img at bounding box center [107, 104] width 127 height 71
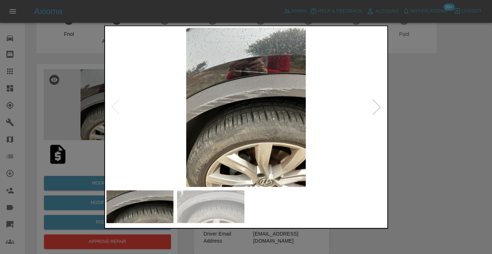
click at [374, 109] on div at bounding box center [377, 107] width 16 height 16
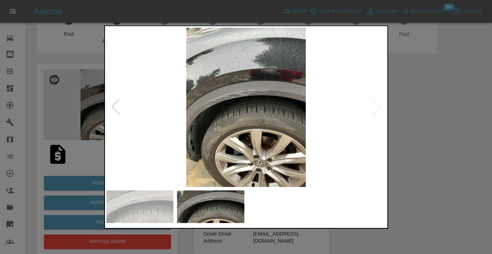
click at [418, 146] on div at bounding box center [246, 127] width 492 height 254
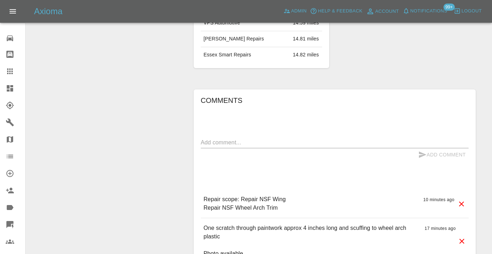
scroll to position [513, 0]
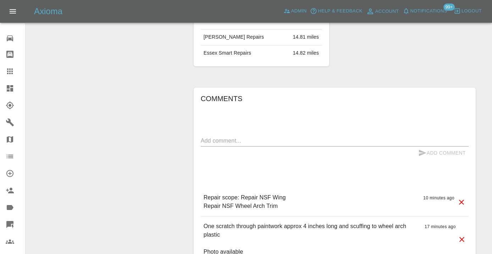
click at [220, 137] on textarea at bounding box center [335, 141] width 268 height 8
type textarea "c"
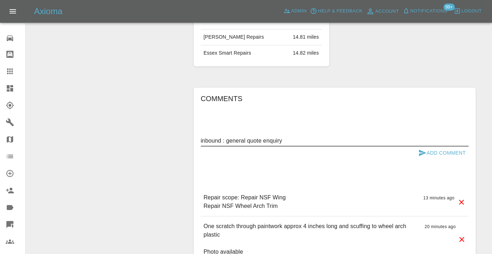
type textarea "inbound : general quote enquiry"
click at [445, 146] on button "Add Comment" at bounding box center [441, 152] width 53 height 13
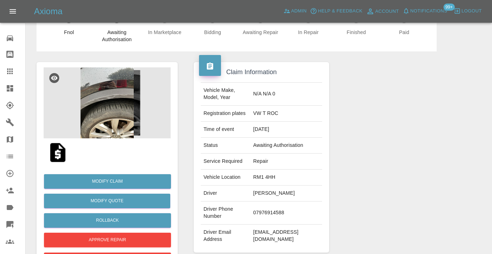
scroll to position [25, 0]
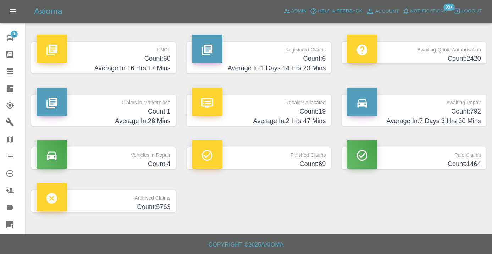
click at [462, 112] on h4 "Count: 792" at bounding box center [414, 112] width 134 height 10
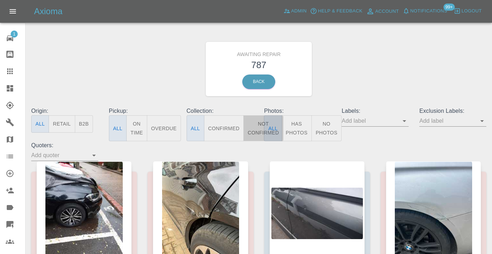
click at [251, 128] on button "Not Confirmed" at bounding box center [263, 128] width 40 height 26
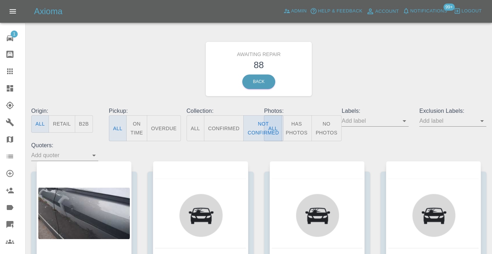
click at [414, 82] on div "Awaiting Repair 88 Back" at bounding box center [259, 69] width 466 height 76
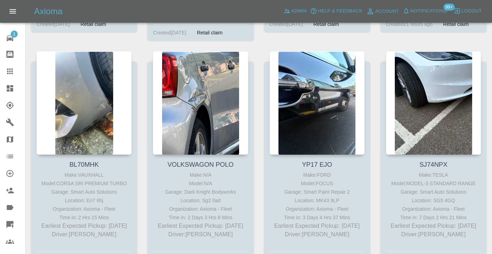
scroll to position [2716, 0]
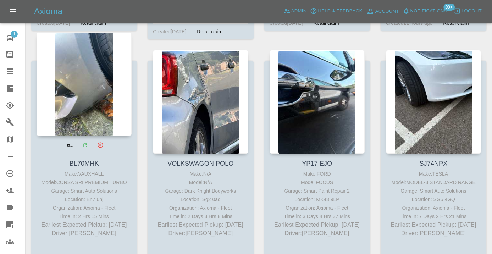
click at [92, 98] on div at bounding box center [84, 84] width 95 height 104
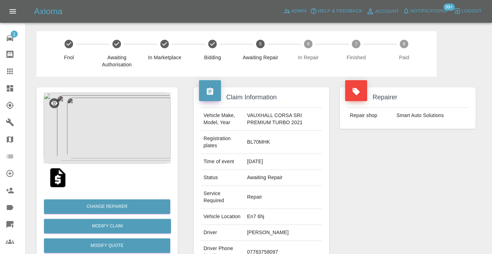
click at [261, 250] on td "07783758097" at bounding box center [283, 252] width 78 height 23
copy td "07783758097"
click at [466, 223] on div "Repairer Repair shop Smart Auto Solutions" at bounding box center [407, 193] width 146 height 233
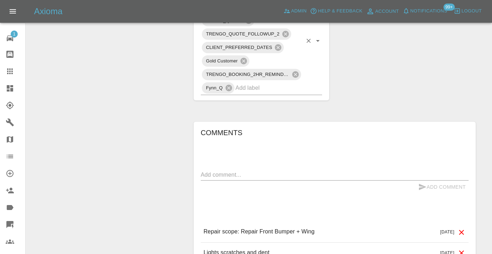
scroll to position [523, 0]
click at [257, 170] on textarea at bounding box center [335, 174] width 268 height 8
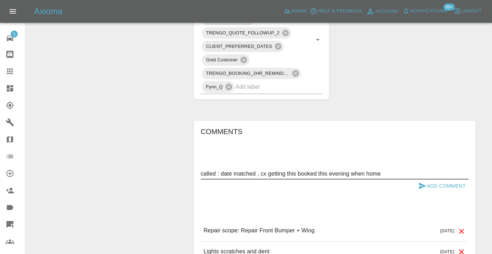
type textarea "called : date matched , cx getting this booked this evening when home"
click at [418, 182] on icon "submit" at bounding box center [422, 186] width 9 height 9
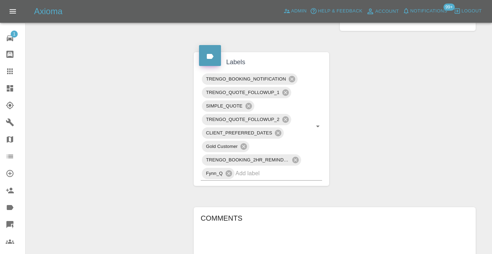
scroll to position [436, 0]
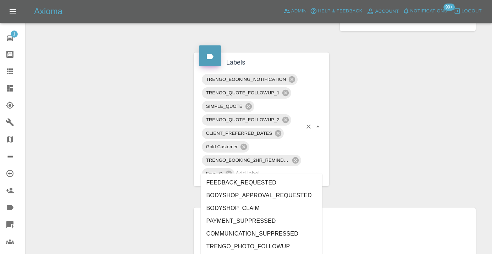
click at [273, 160] on div "TRENGO_BOOKING_NOTIFICATION TRENGO_QUOTE_FOLLOWUP_1 SIMPLE_QUOTE TRENGO_QUOTE_F…" at bounding box center [262, 127] width 122 height 108
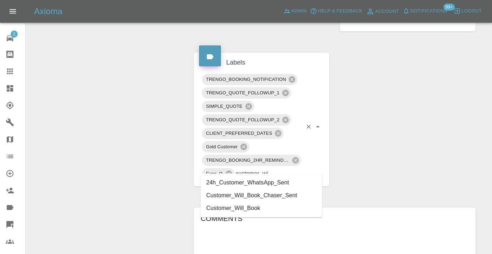
type input "customer_wil"
click at [252, 197] on li "Customer_Will_Book" at bounding box center [262, 195] width 122 height 13
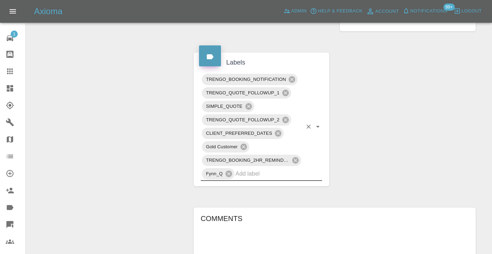
click at [118, 124] on div "Change Repairer Modify Claim Modify Quote Rollback Submit Payment Archive" at bounding box center [107, 17] width 152 height 754
click at [10, 72] on icon at bounding box center [10, 71] width 6 height 6
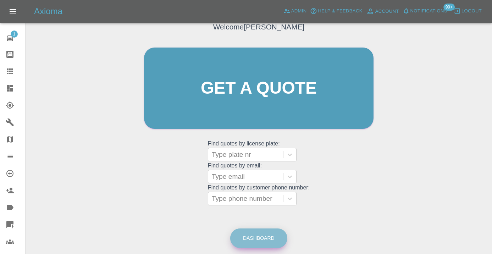
click at [260, 229] on link "Dashboard" at bounding box center [258, 238] width 57 height 20
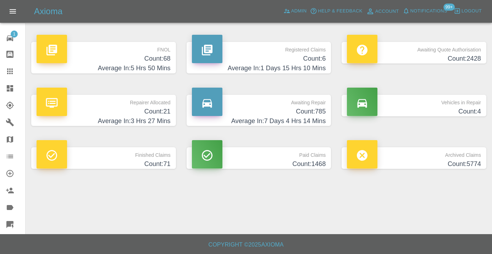
click at [294, 115] on h4 "Count: 785" at bounding box center [259, 112] width 134 height 10
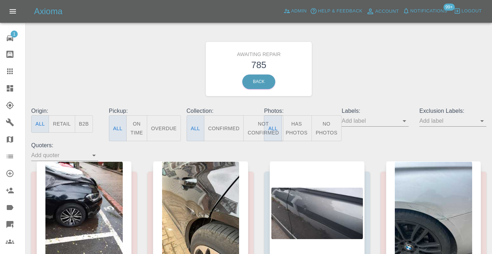
click at [257, 121] on button "Not Confirmed" at bounding box center [263, 128] width 40 height 26
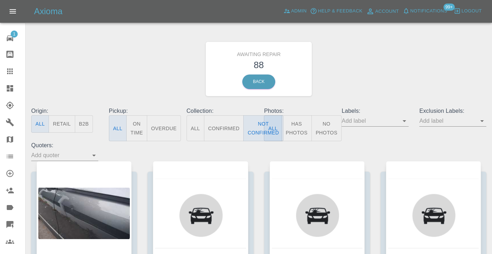
click at [346, 83] on div "Awaiting Repair 88 Back" at bounding box center [259, 69] width 466 height 76
click at [258, 127] on button "Not Confirmed" at bounding box center [263, 128] width 40 height 26
click at [341, 70] on div "Awaiting Repair 88 Back" at bounding box center [259, 69] width 466 height 76
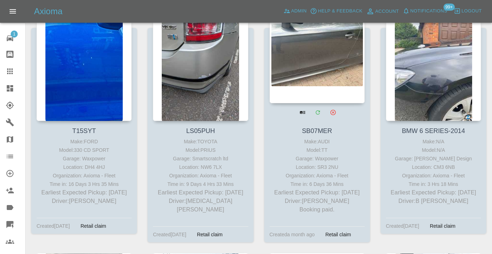
scroll to position [1572, 0]
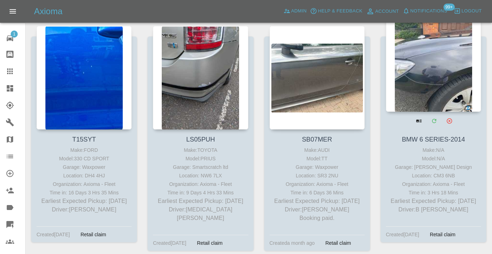
click at [430, 73] on div at bounding box center [433, 60] width 95 height 104
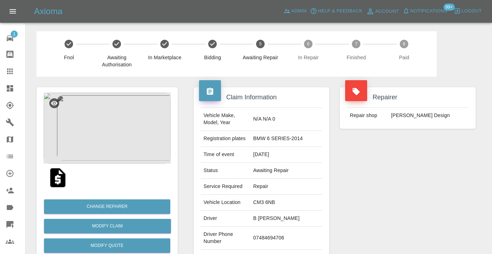
click at [295, 227] on td "07484694706" at bounding box center [286, 238] width 72 height 23
copy td "07484694706"
click at [407, 191] on div "Repairer Repair shop [PERSON_NAME] Design" at bounding box center [407, 183] width 146 height 212
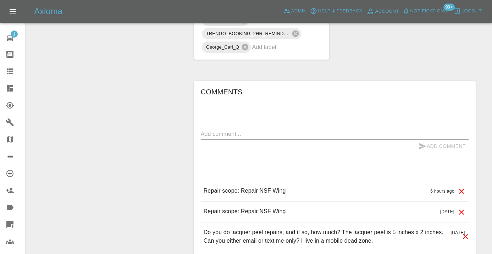
scroll to position [491, 0]
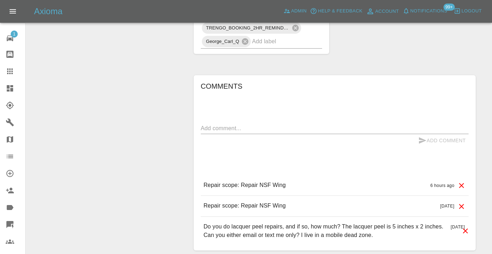
click at [235, 123] on div "x" at bounding box center [335, 128] width 268 height 11
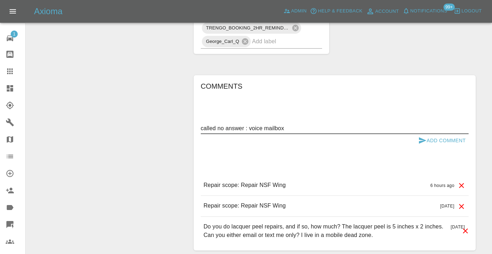
type textarea "called no answer : voice mailbox"
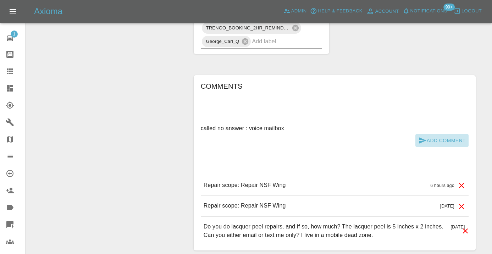
click at [427, 134] on button "Add Comment" at bounding box center [441, 140] width 53 height 13
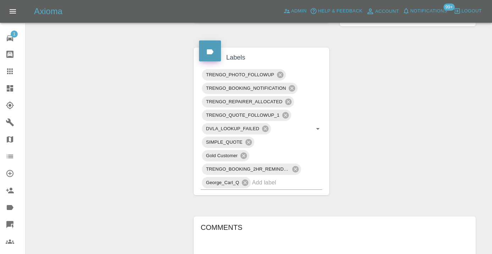
scroll to position [349, 0]
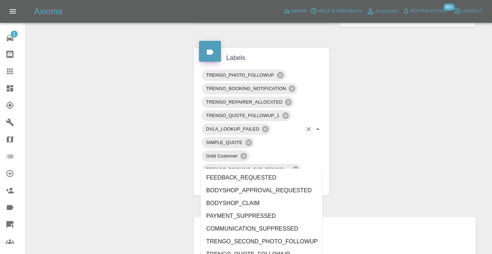
click at [304, 159] on div "TRENGO_PHOTO_FOLLOWUP TRENGO_BOOKING_NOTIFICATION TRENGO_REPAIRER_ALLOCATED TRE…" at bounding box center [262, 129] width 122 height 122
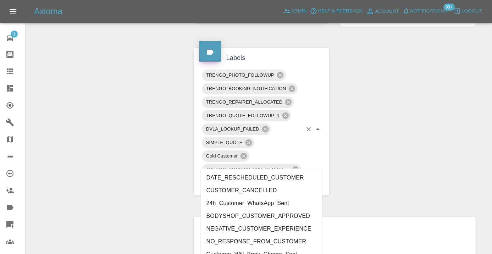
type input "customer_"
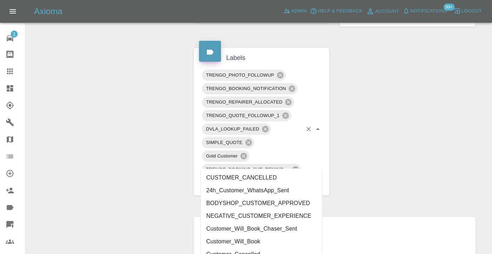
click at [278, 243] on li "Customer_Will_Book" at bounding box center [262, 241] width 122 height 13
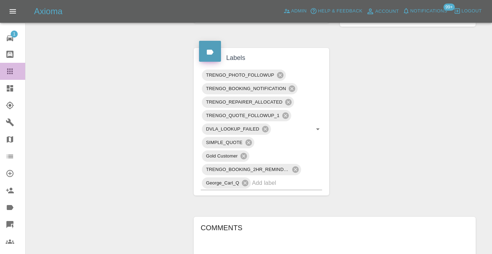
click at [12, 75] on icon at bounding box center [10, 71] width 9 height 9
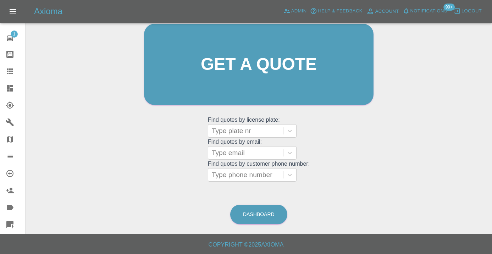
scroll to position [78, 0]
